Goal: Contribute content: Add original content to the website for others to see

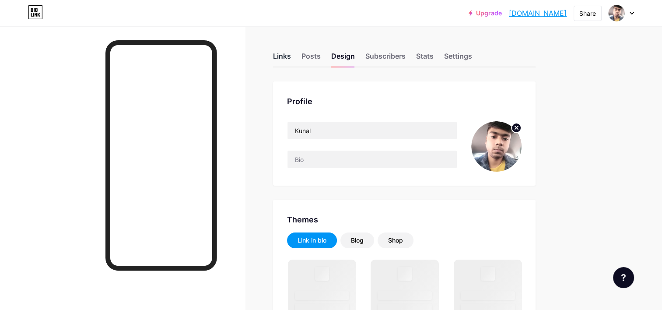
click at [287, 53] on div "Links" at bounding box center [282, 59] width 18 height 16
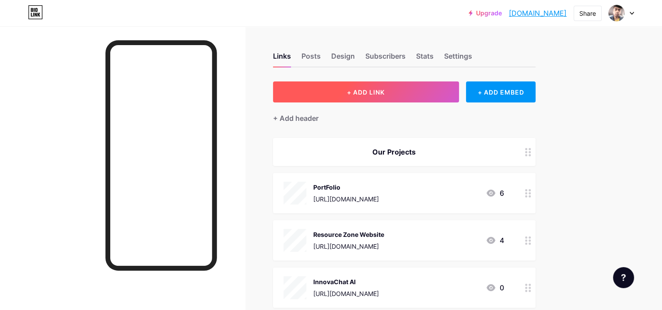
click at [432, 90] on button "+ ADD LINK" at bounding box center [366, 91] width 186 height 21
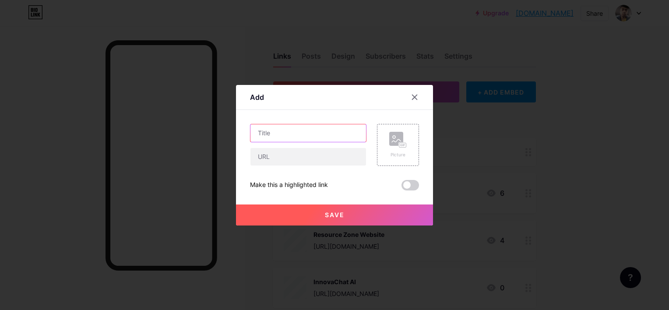
click at [336, 129] on input "text" at bounding box center [308, 133] width 116 height 18
type input "K72 Web"
click at [400, 151] on div "Picture" at bounding box center [398, 154] width 18 height 7
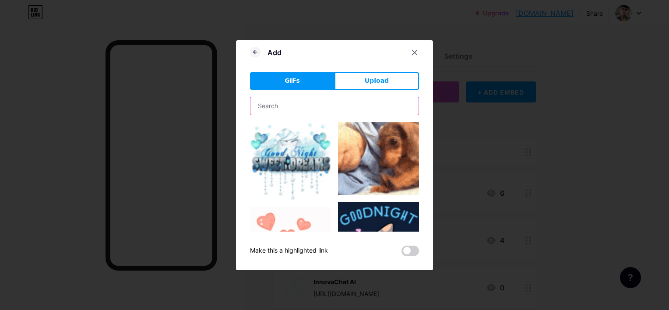
click at [327, 108] on input "text" at bounding box center [334, 106] width 168 height 18
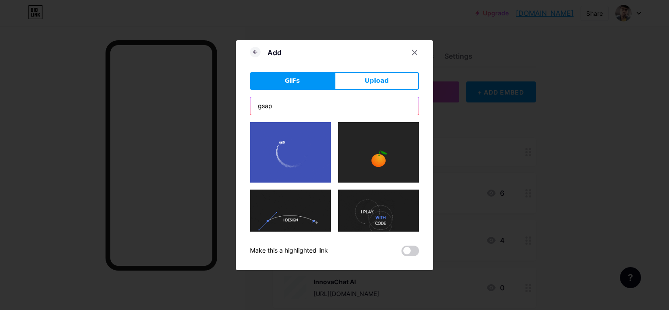
type input "gsap"
click at [359, 217] on img at bounding box center [378, 220] width 81 height 61
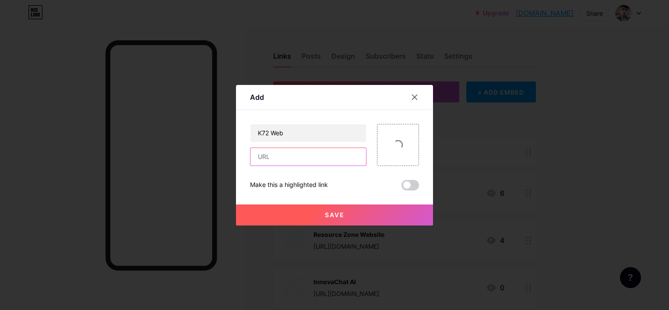
click at [306, 149] on input "text" at bounding box center [308, 157] width 116 height 18
click at [292, 153] on input "text" at bounding box center [308, 157] width 116 height 18
paste input "[URL][DOMAIN_NAME]"
type input "[URL][DOMAIN_NAME]"
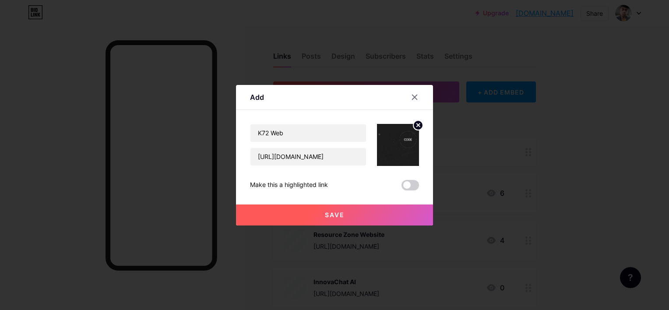
click at [395, 147] on img at bounding box center [398, 145] width 42 height 42
click at [419, 126] on circle at bounding box center [418, 125] width 10 height 10
click at [392, 139] on rect at bounding box center [396, 139] width 14 height 14
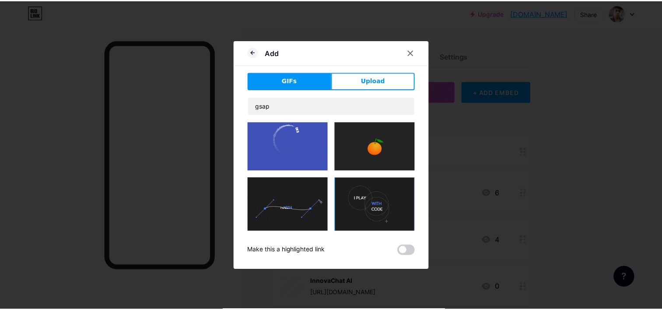
scroll to position [9, 0]
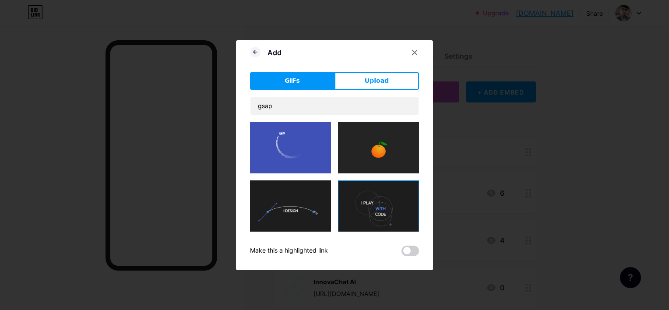
click at [301, 196] on img at bounding box center [290, 210] width 81 height 61
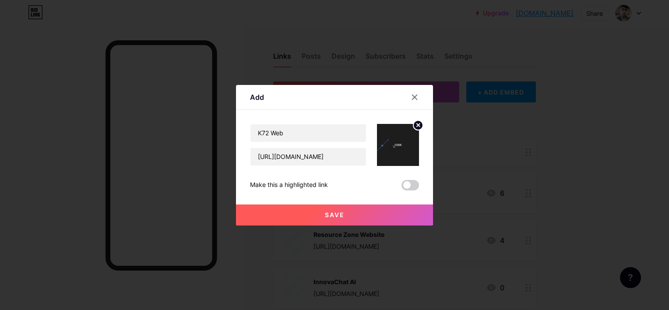
click at [345, 211] on button "Save" at bounding box center [334, 214] width 197 height 21
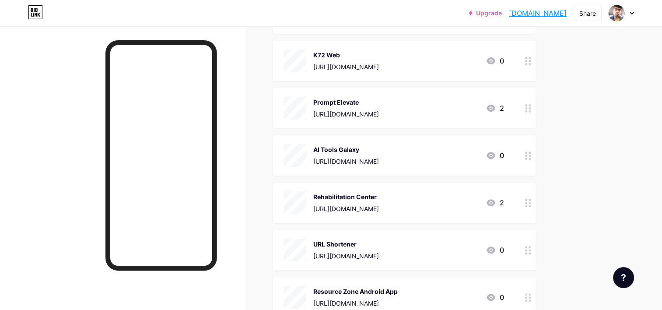
scroll to position [0, 0]
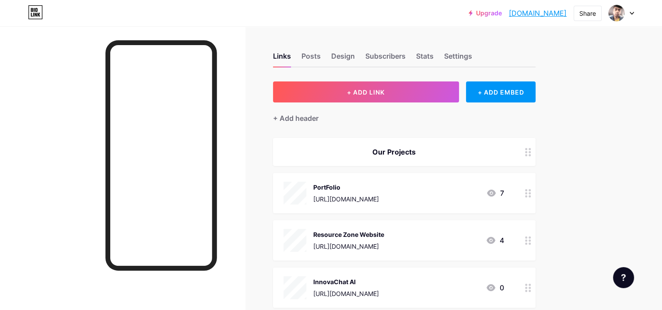
click at [545, 10] on link "[DOMAIN_NAME]" at bounding box center [538, 13] width 58 height 11
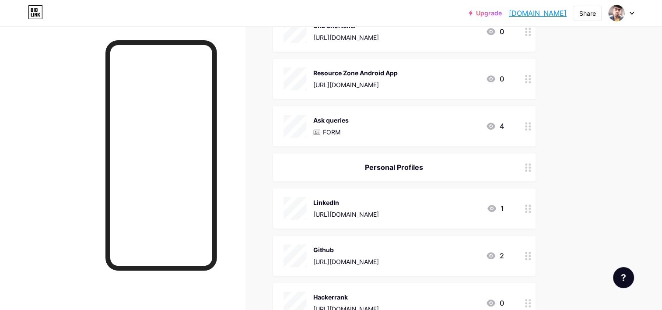
scroll to position [497, 0]
